Goal: Task Accomplishment & Management: Complete application form

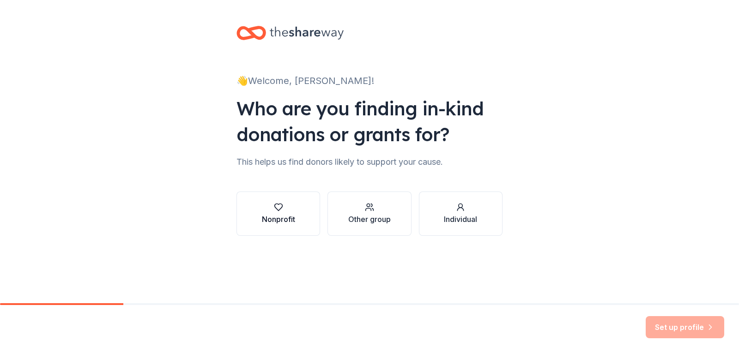
click at [288, 207] on div "button" at bounding box center [278, 207] width 33 height 9
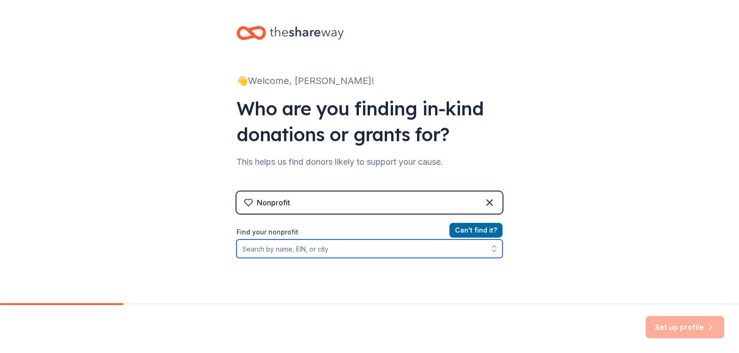
click at [372, 251] on input "Find your nonprofit" at bounding box center [369, 249] width 266 height 18
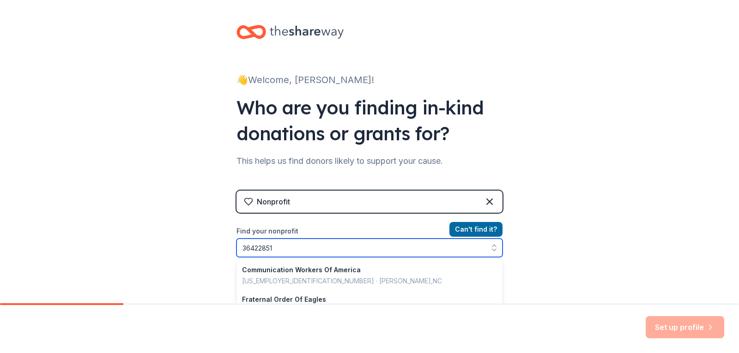
type input "364228510"
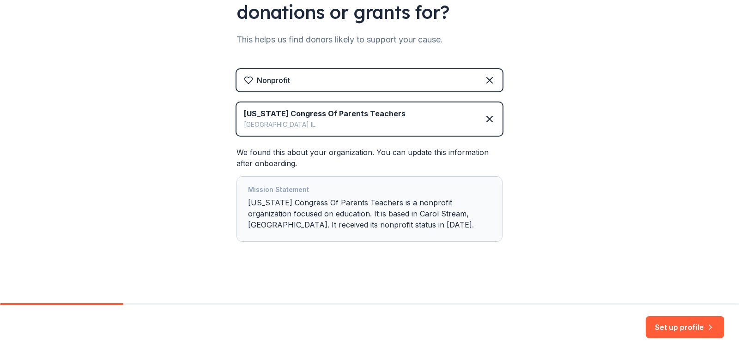
scroll to position [124, 0]
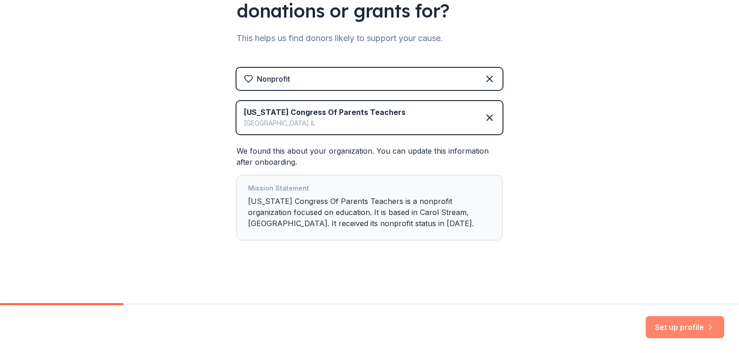
click at [701, 331] on button "Set up profile" at bounding box center [684, 327] width 78 height 22
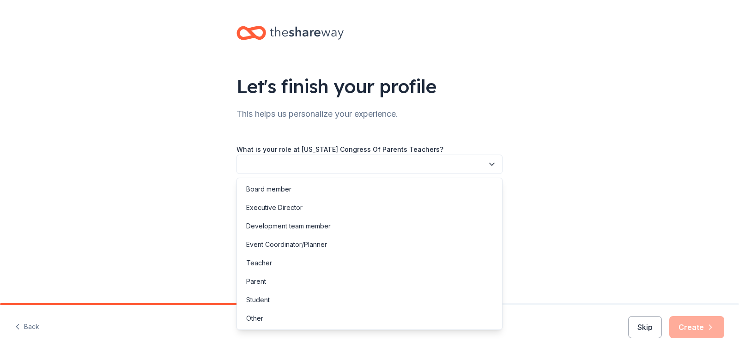
click at [488, 166] on icon "button" at bounding box center [491, 164] width 9 height 9
click at [364, 195] on div "Board member" at bounding box center [369, 189] width 261 height 18
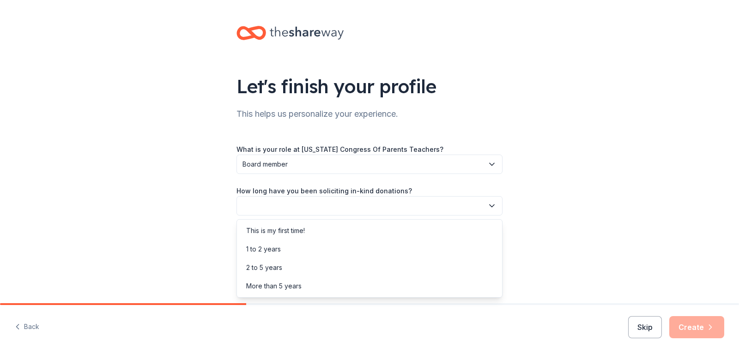
click at [366, 206] on button "button" at bounding box center [369, 205] width 266 height 19
click at [276, 247] on div "1 to 2 years" at bounding box center [263, 249] width 35 height 11
click at [276, 252] on button "button" at bounding box center [369, 247] width 266 height 19
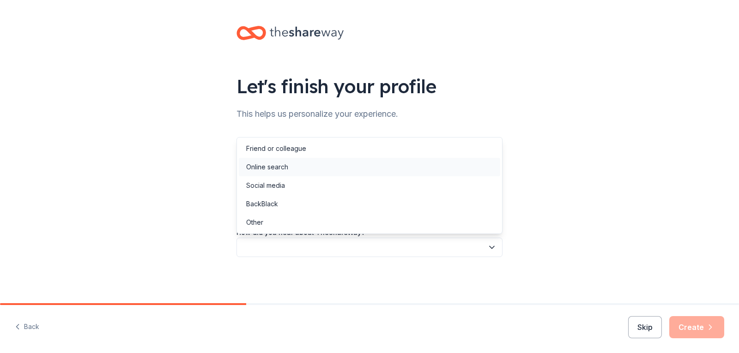
click at [296, 164] on div "Online search" at bounding box center [369, 167] width 261 height 18
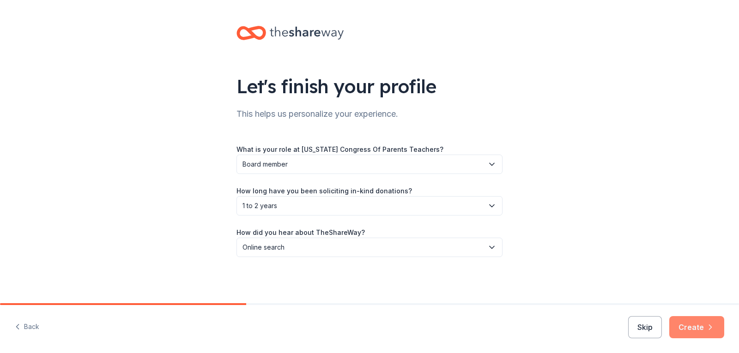
click at [703, 327] on button "Create" at bounding box center [696, 327] width 55 height 22
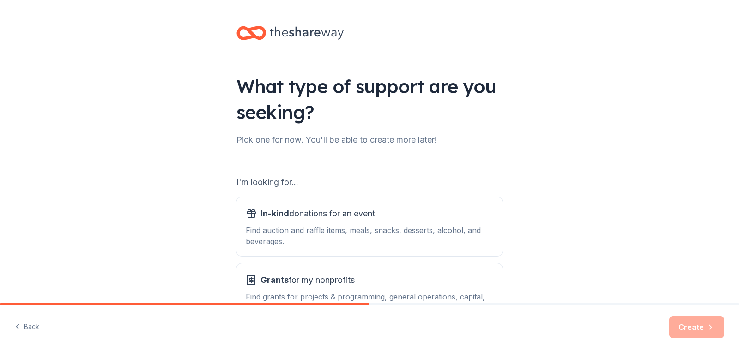
scroll to position [69, 0]
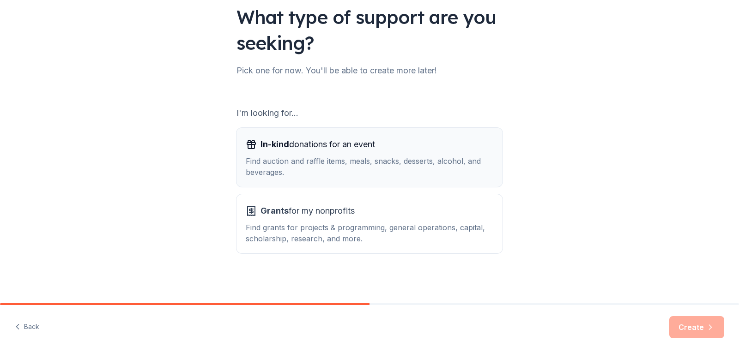
click at [331, 162] on div "Find auction and raffle items, meals, snacks, desserts, alcohol, and beverages." at bounding box center [369, 167] width 247 height 22
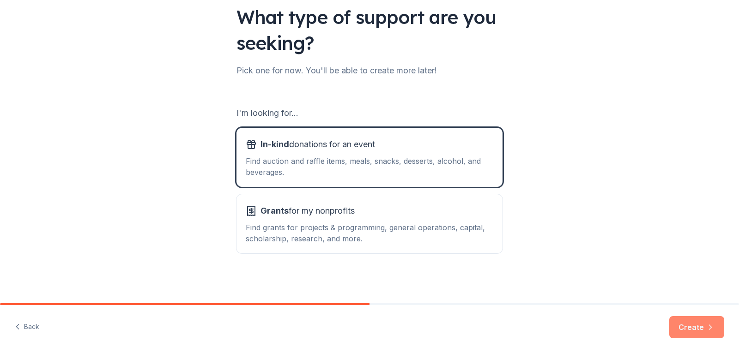
click at [696, 328] on button "Create" at bounding box center [696, 327] width 55 height 22
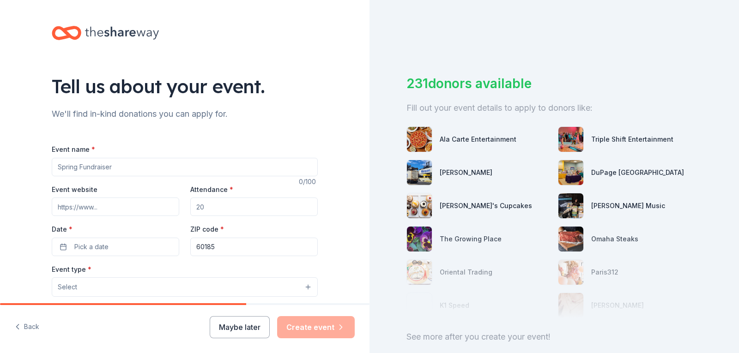
click at [95, 166] on input "Event name *" at bounding box center [185, 167] width 266 height 18
type input "Fall Fun Run"
paste input "[URL][DOMAIN_NAME]"
type input "[URL][DOMAIN_NAME]"
click at [223, 211] on input "Attendance *" at bounding box center [253, 207] width 127 height 18
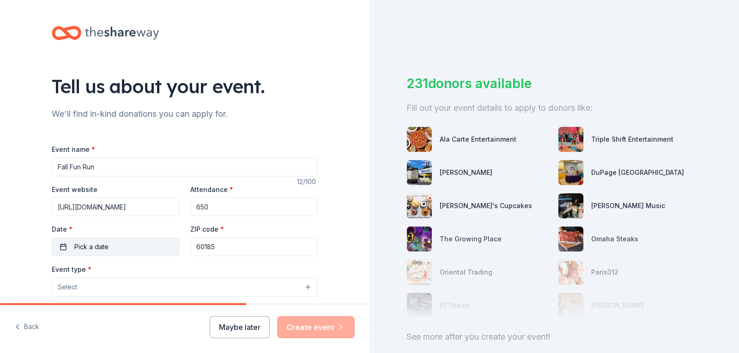
type input "650"
click at [107, 244] on button "Pick a date" at bounding box center [115, 247] width 127 height 18
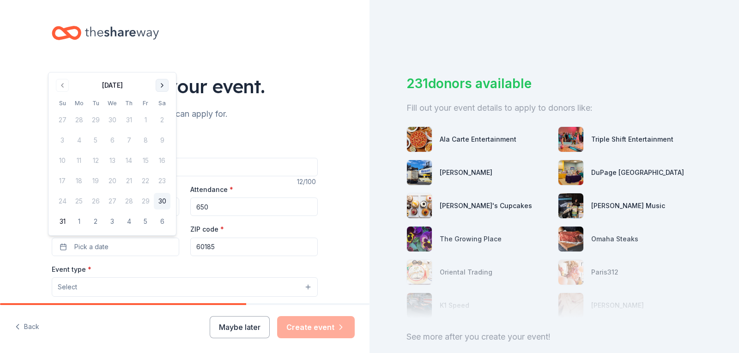
click at [163, 84] on button "Go to next month" at bounding box center [162, 85] width 13 height 13
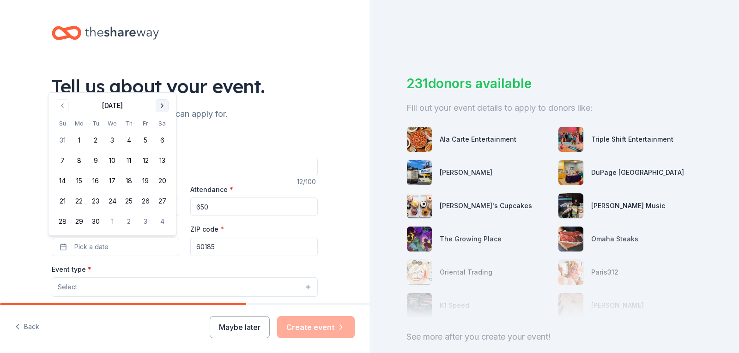
click at [160, 108] on button "Go to next month" at bounding box center [162, 105] width 13 height 13
click at [146, 163] on button "10" at bounding box center [145, 160] width 17 height 17
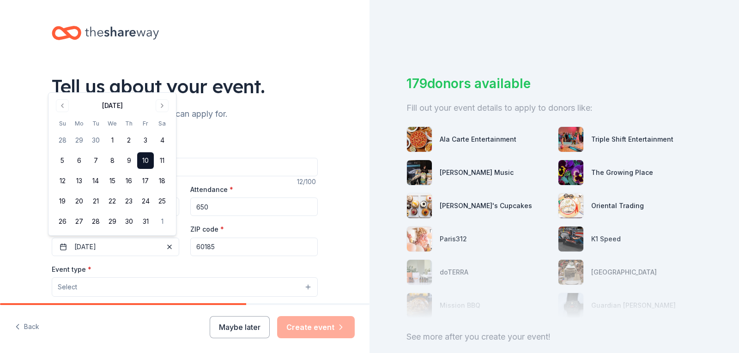
click at [217, 288] on button "Select" at bounding box center [185, 286] width 266 height 19
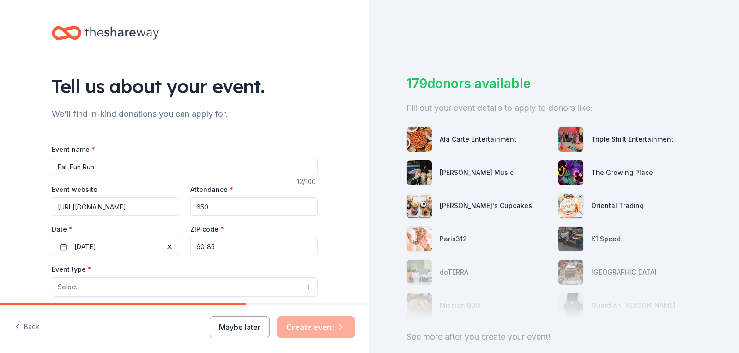
click at [305, 288] on button "Select" at bounding box center [185, 286] width 266 height 19
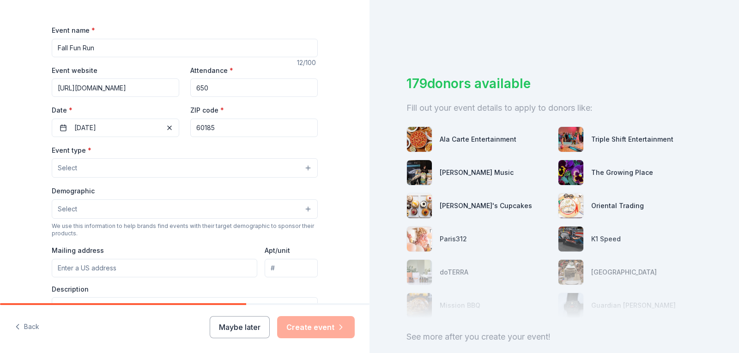
scroll to position [120, 0]
click at [268, 163] on button "Select" at bounding box center [185, 166] width 266 height 19
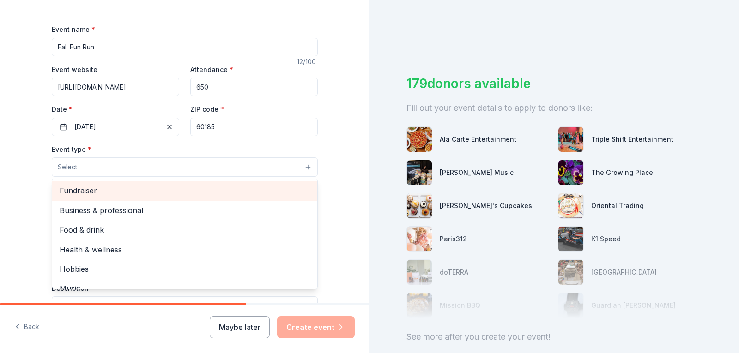
click at [242, 185] on span "Fundraiser" at bounding box center [185, 191] width 250 height 12
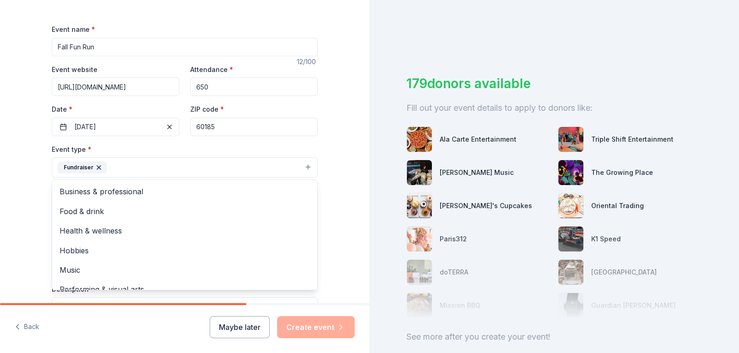
click at [258, 168] on button "Fundraiser" at bounding box center [185, 167] width 266 height 20
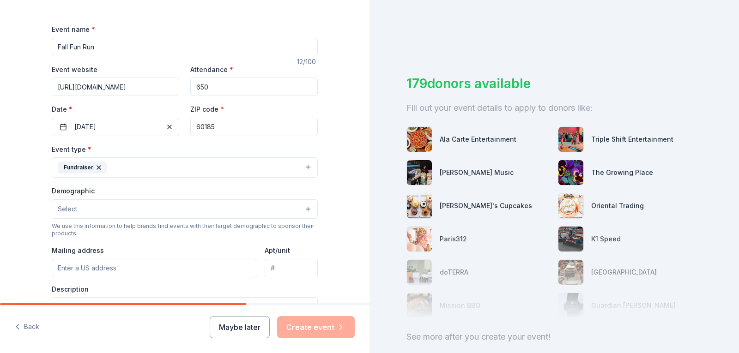
click at [236, 217] on button "Select" at bounding box center [185, 208] width 266 height 19
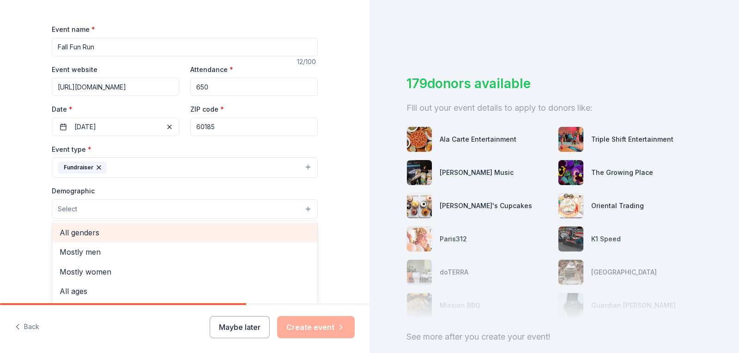
click at [220, 238] on span "All genders" at bounding box center [185, 233] width 250 height 12
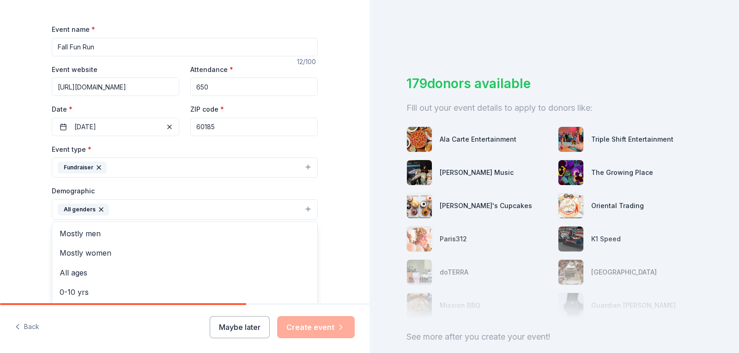
click at [353, 206] on div "Tell us about your event. We'll find in-kind donations you can apply for. Event…" at bounding box center [184, 188] width 369 height 616
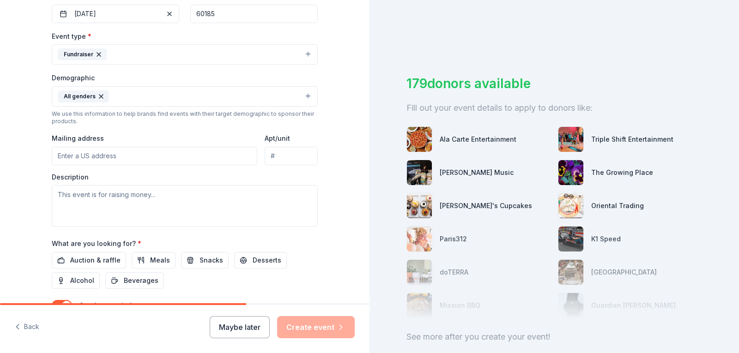
scroll to position [235, 0]
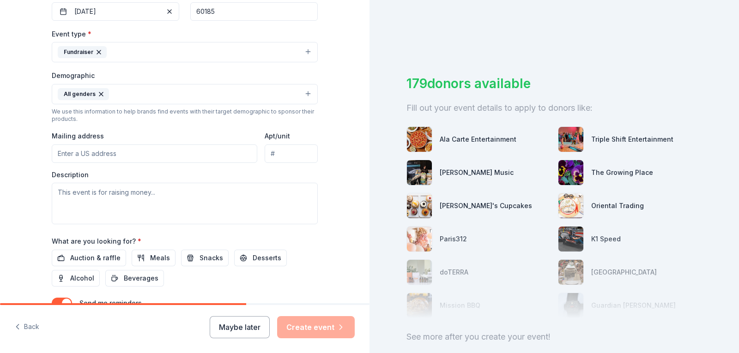
click at [112, 158] on input "Mailing address" at bounding box center [154, 153] width 205 height 18
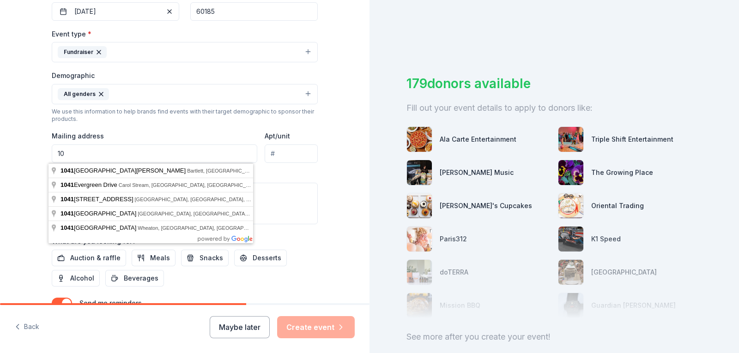
type input "1"
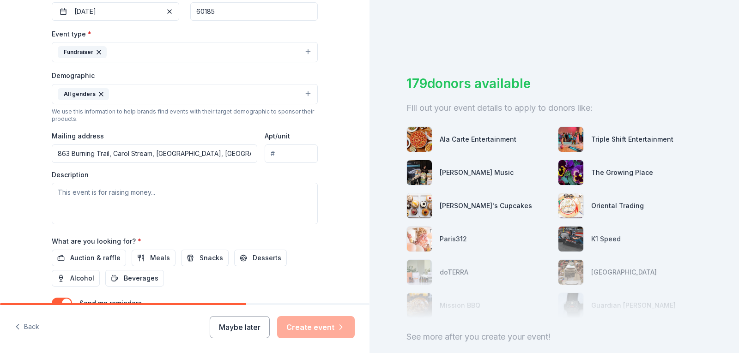
type input "863 Burning Trail, [GEOGRAPHIC_DATA]"
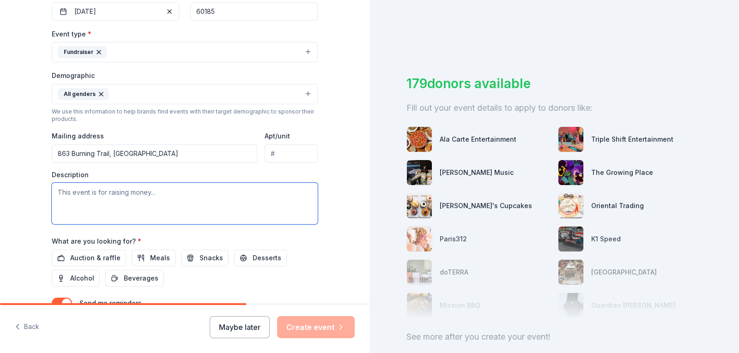
click at [84, 210] on textarea at bounding box center [185, 204] width 266 height 42
click at [92, 194] on textarea at bounding box center [185, 204] width 266 height 42
paste textarea "This fall, our students will take on a Fun Run Obstacle Course to raise money f…"
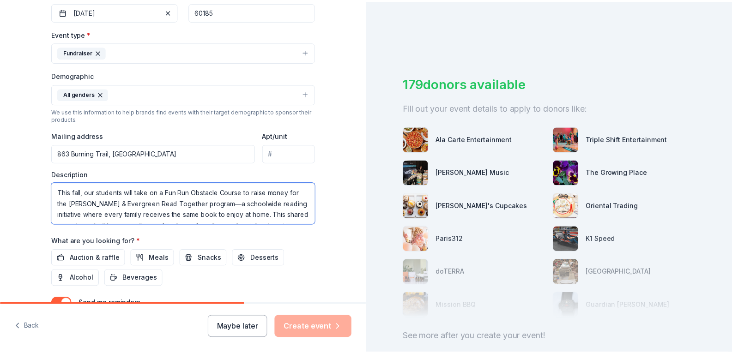
scroll to position [194, 0]
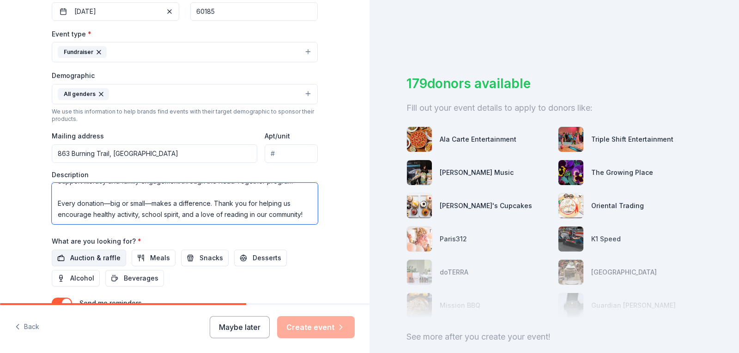
type textarea "This fall, our students will take on a Fun Run Obstacle Course to raise money f…"
click at [100, 264] on button "Auction & raffle" at bounding box center [89, 258] width 74 height 17
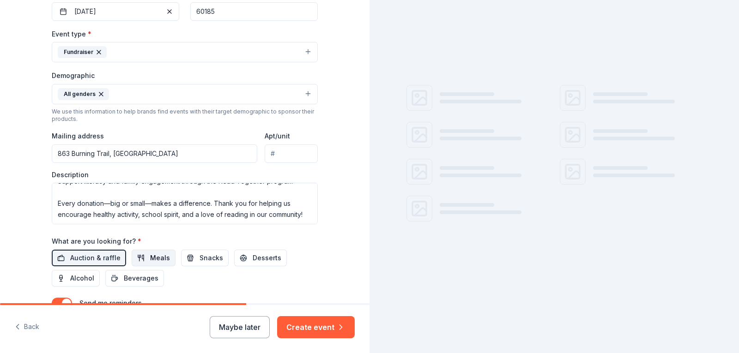
click at [150, 265] on button "Meals" at bounding box center [154, 258] width 44 height 17
click at [200, 260] on span "Snacks" at bounding box center [211, 258] width 24 height 11
click at [256, 257] on span "Desserts" at bounding box center [267, 258] width 29 height 11
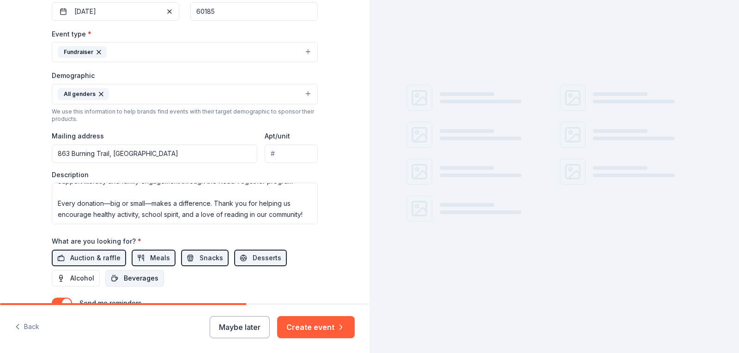
click at [109, 282] on button "Beverages" at bounding box center [134, 278] width 59 height 17
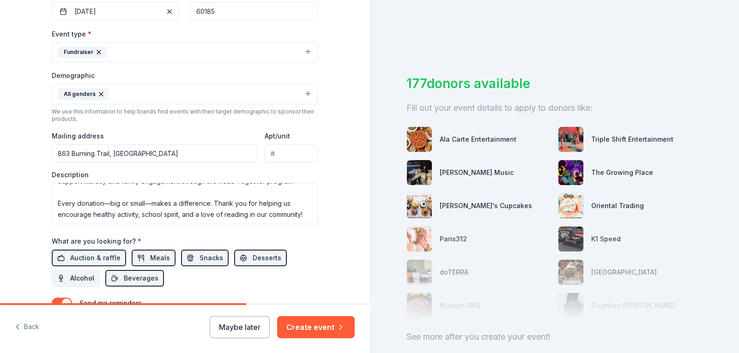
click at [73, 277] on span "Alcohol" at bounding box center [82, 278] width 24 height 11
click at [318, 329] on button "Create event" at bounding box center [316, 327] width 78 height 22
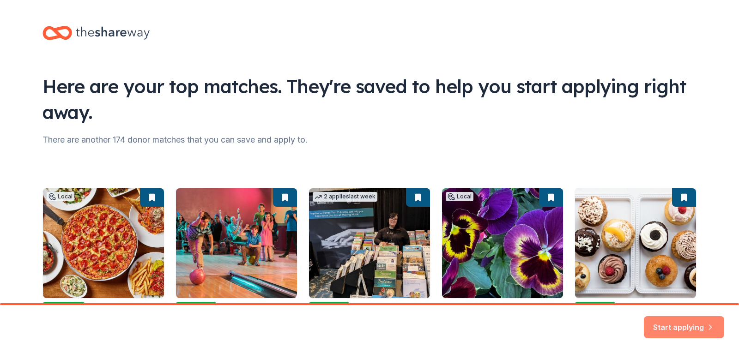
click at [674, 322] on button "Start applying" at bounding box center [684, 322] width 80 height 22
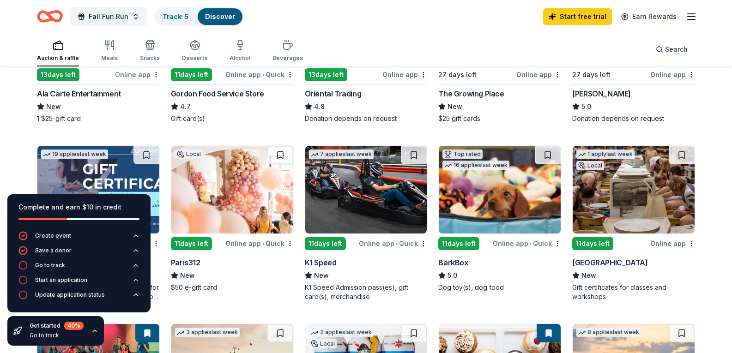
scroll to position [197, 0]
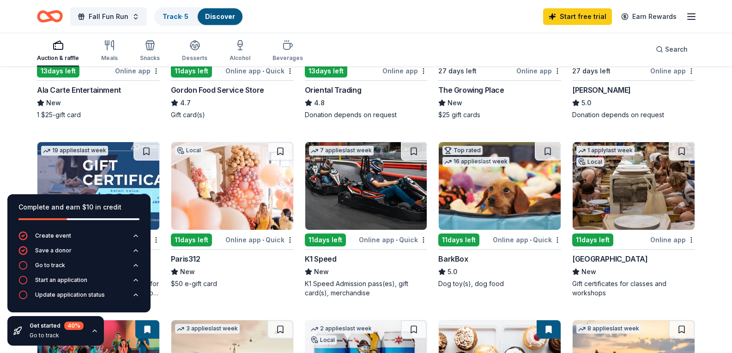
click at [95, 333] on icon "button" at bounding box center [94, 330] width 7 height 7
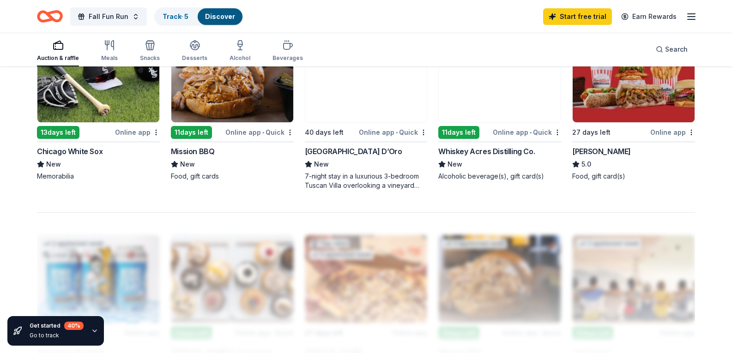
scroll to position [662, 0]
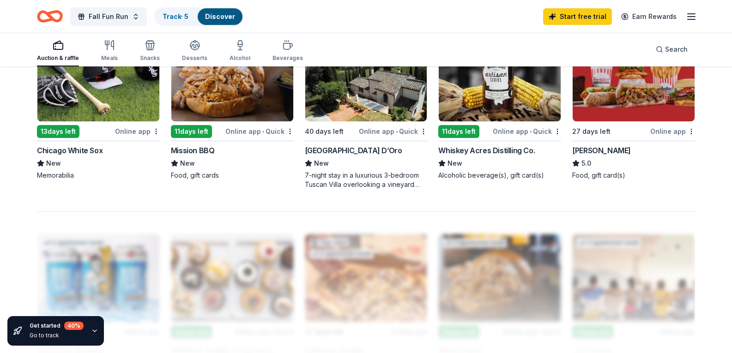
click at [651, 121] on img at bounding box center [633, 78] width 122 height 88
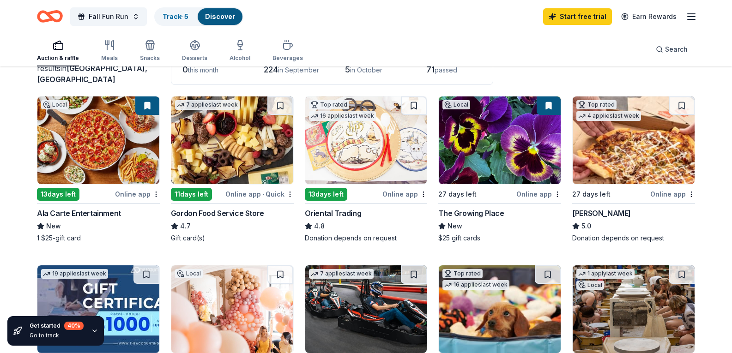
scroll to position [72, 0]
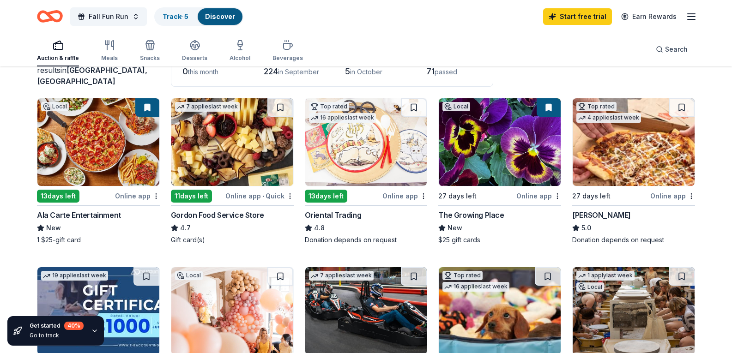
click at [498, 131] on img at bounding box center [500, 142] width 122 height 88
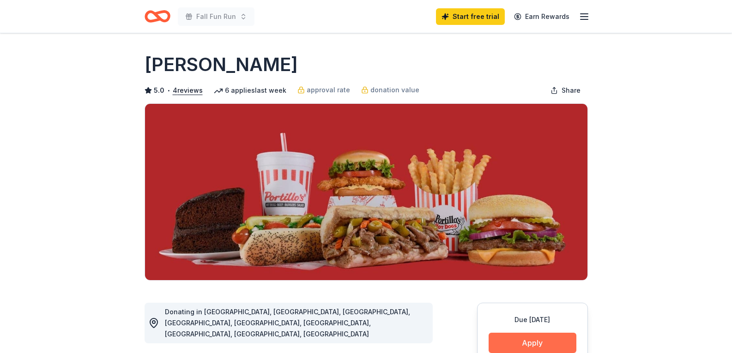
click at [534, 339] on button "Apply" at bounding box center [532, 343] width 88 height 20
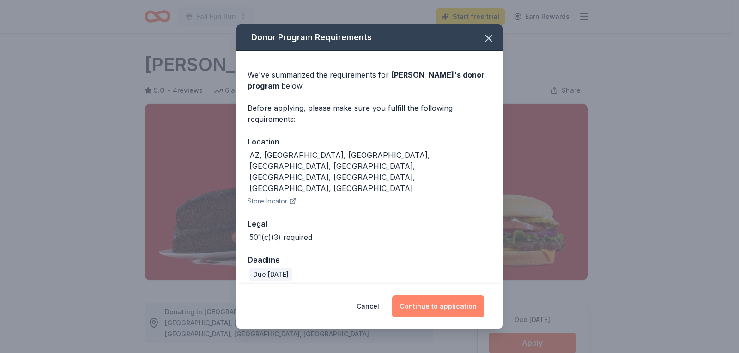
click at [460, 295] on button "Continue to application" at bounding box center [438, 306] width 92 height 22
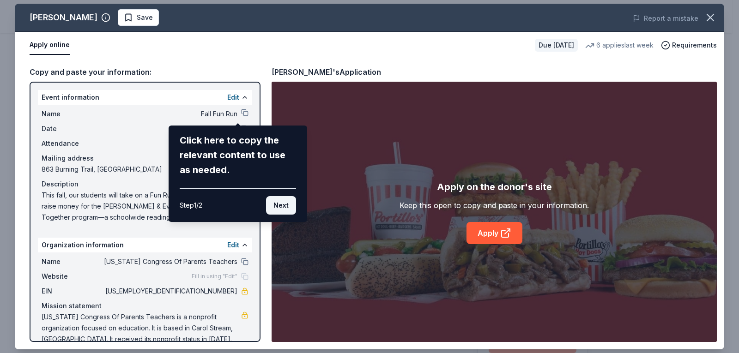
click at [286, 205] on button "Next" at bounding box center [281, 205] width 30 height 18
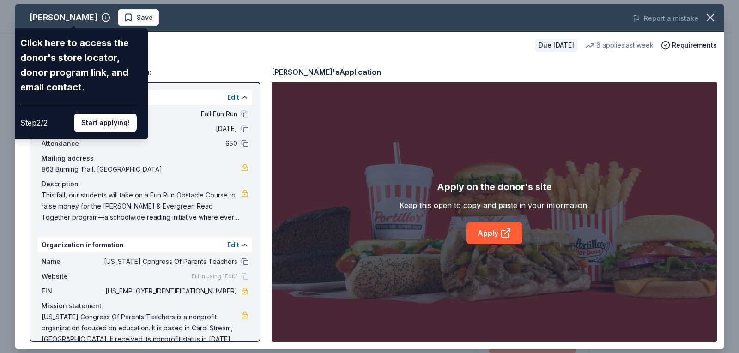
click at [508, 235] on div "Portillo's Click here to access the donor's store locator, donor program link, …" at bounding box center [369, 177] width 709 height 346
click at [104, 123] on button "Start applying!" at bounding box center [105, 123] width 63 height 18
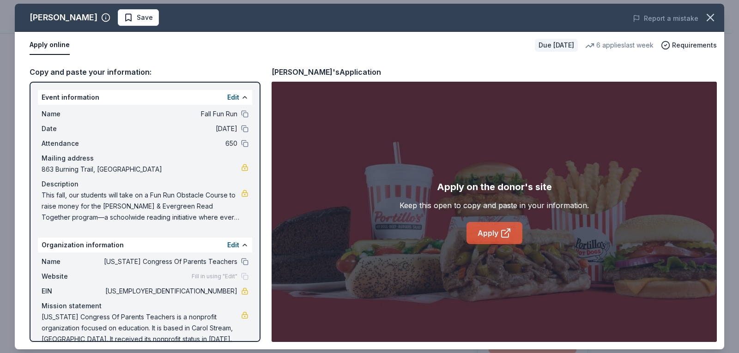
click at [511, 230] on icon at bounding box center [505, 233] width 11 height 11
click at [241, 260] on button at bounding box center [244, 261] width 7 height 7
click at [215, 290] on span "[US_EMPLOYER_IDENTIFICATION_NUMBER]" at bounding box center [170, 291] width 134 height 11
drag, startPoint x: 215, startPoint y: 290, endPoint x: 199, endPoint y: 290, distance: 16.6
click at [199, 290] on span "[US_EMPLOYER_IDENTIFICATION_NUMBER]" at bounding box center [170, 291] width 134 height 11
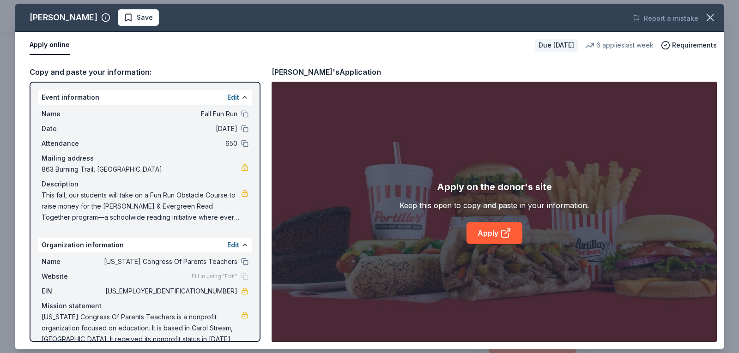
click at [199, 290] on span "[US_EMPLOYER_IDENTIFICATION_NUMBER]" at bounding box center [170, 291] width 134 height 11
drag, startPoint x: 194, startPoint y: 290, endPoint x: 223, endPoint y: 289, distance: 28.2
click at [223, 289] on span "[US_EMPLOYER_IDENTIFICATION_NUMBER]" at bounding box center [170, 291] width 134 height 11
click at [714, 14] on icon "button" at bounding box center [710, 17] width 13 height 13
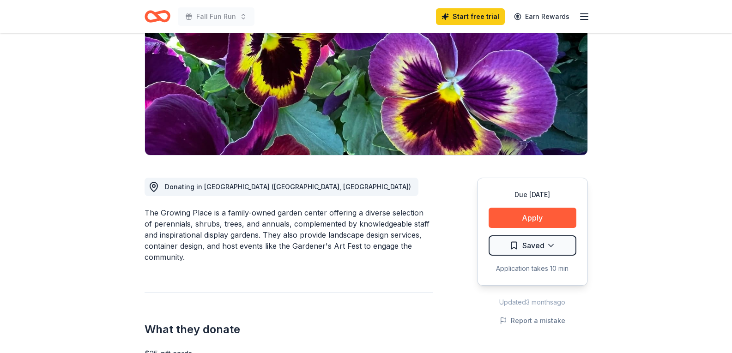
scroll to position [126, 0]
